Goal: Check status

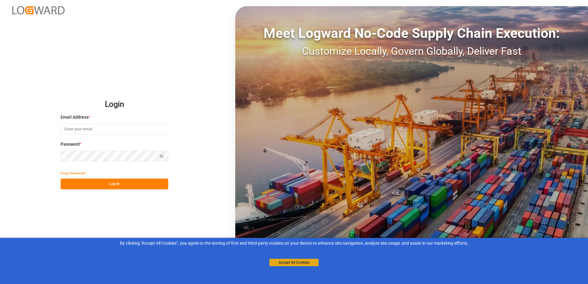
type input "[PERSON_NAME][EMAIL_ADDRESS][DOMAIN_NAME]"
click at [291, 264] on button "Accept All Cookies" at bounding box center [293, 262] width 49 height 7
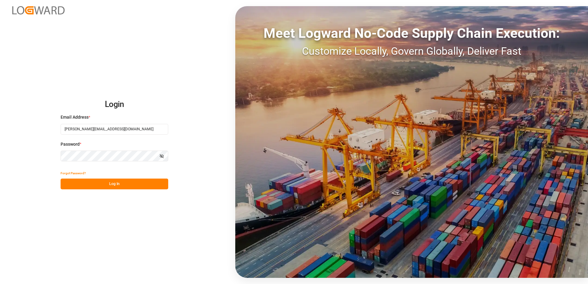
click at [113, 183] on button "Log In" at bounding box center [115, 184] width 108 height 11
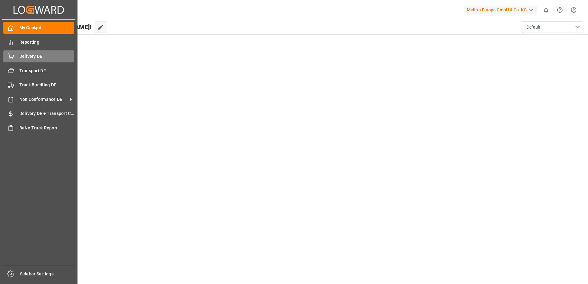
click at [14, 53] on div "Delivery DE Delivery DE" at bounding box center [38, 56] width 71 height 12
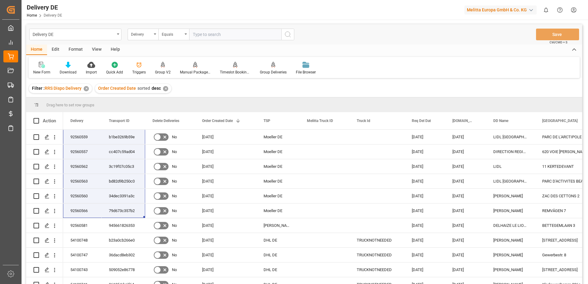
scroll to position [86, 0]
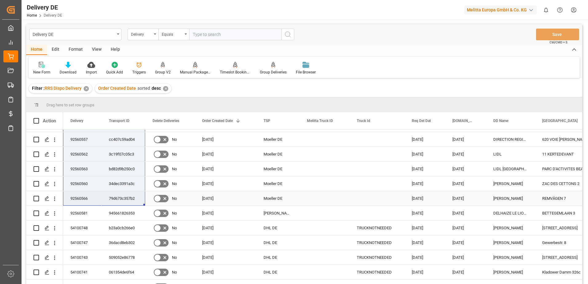
drag, startPoint x: 71, startPoint y: 134, endPoint x: 132, endPoint y: 204, distance: 92.8
click at [72, 212] on div "92560581" at bounding box center [82, 213] width 38 height 14
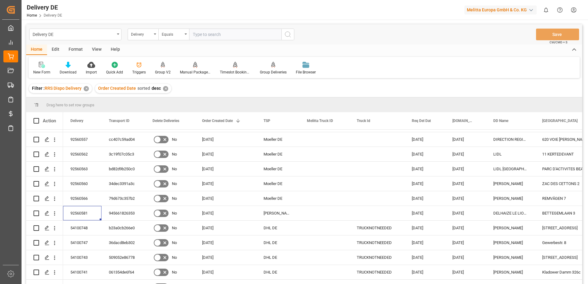
click at [572, 10] on html "Created by potrace 1.15, written by [PERSON_NAME] [DATE]-[DATE] Created by potr…" at bounding box center [294, 142] width 588 height 284
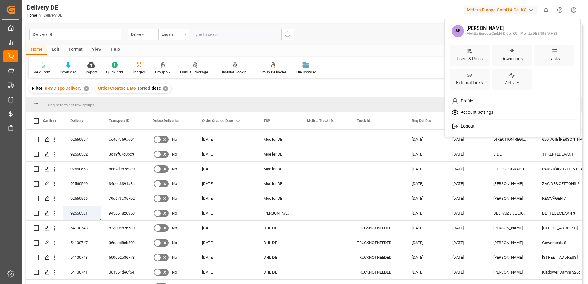
click at [465, 127] on span "Logout" at bounding box center [466, 127] width 16 height 6
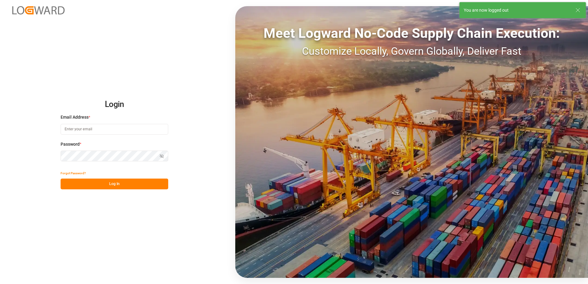
type input "[PERSON_NAME][EMAIL_ADDRESS][DOMAIN_NAME]"
